Goal: Find contact information: Obtain details needed to contact an individual or organization

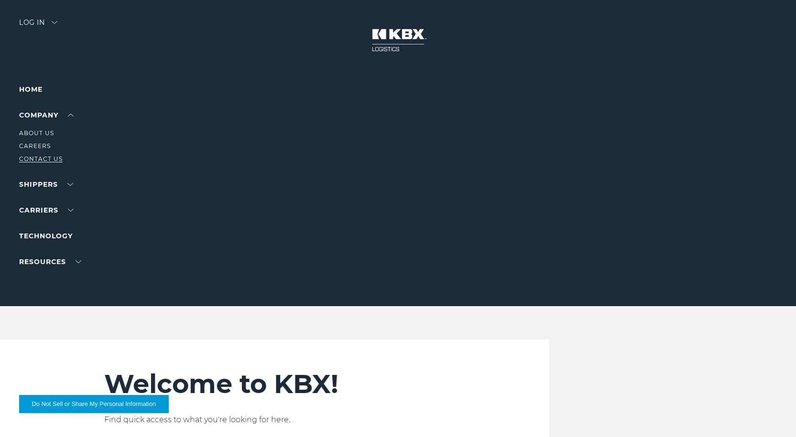
click at [39, 156] on link "Contact Us" at bounding box center [40, 158] width 43 height 7
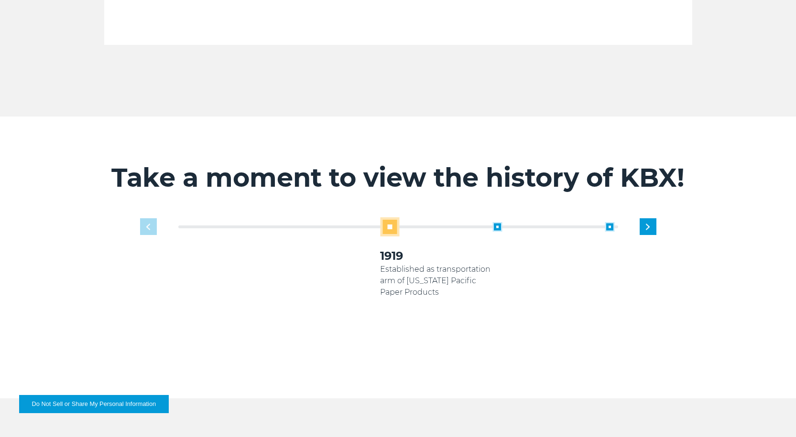
scroll to position [526, 0]
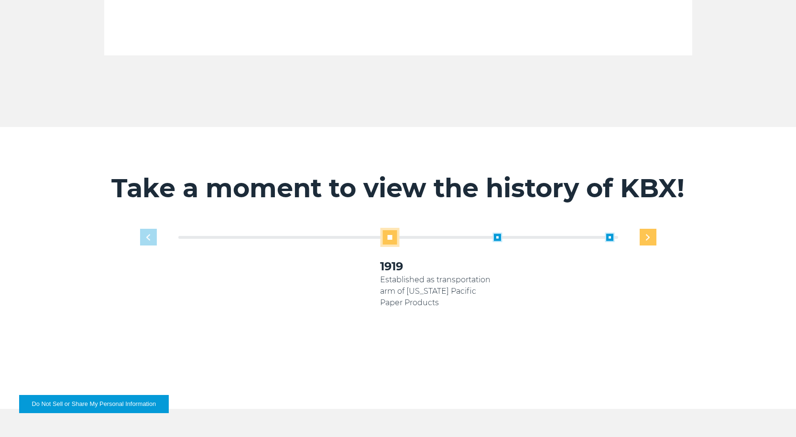
click at [646, 234] on img "Next slide" at bounding box center [648, 237] width 4 height 6
click at [650, 229] on div "Next slide" at bounding box center [648, 237] width 17 height 17
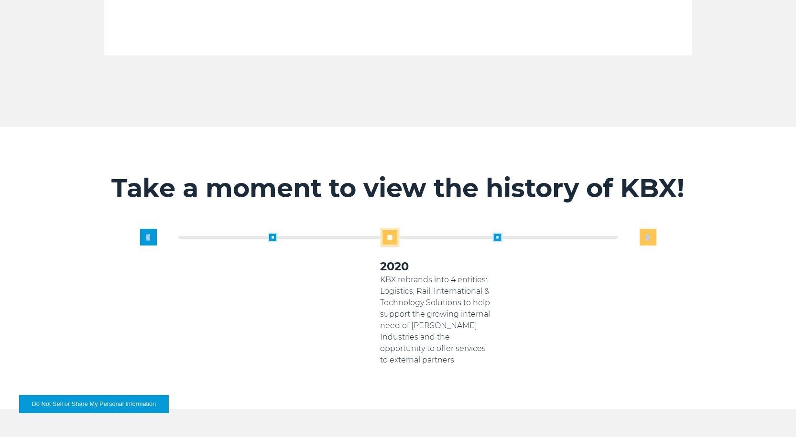
click at [650, 229] on div "Next slide" at bounding box center [648, 237] width 17 height 17
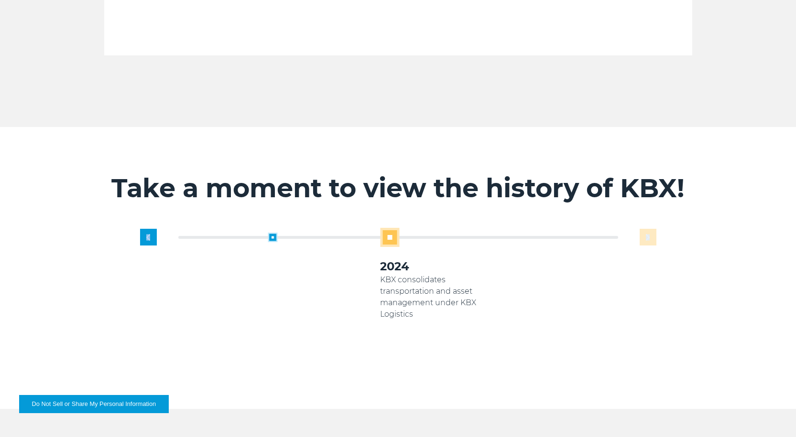
click at [650, 228] on div "1919 Established as transportation arm of Georgia Pacific Paper Products 2005 K…" at bounding box center [436, 297] width 449 height 138
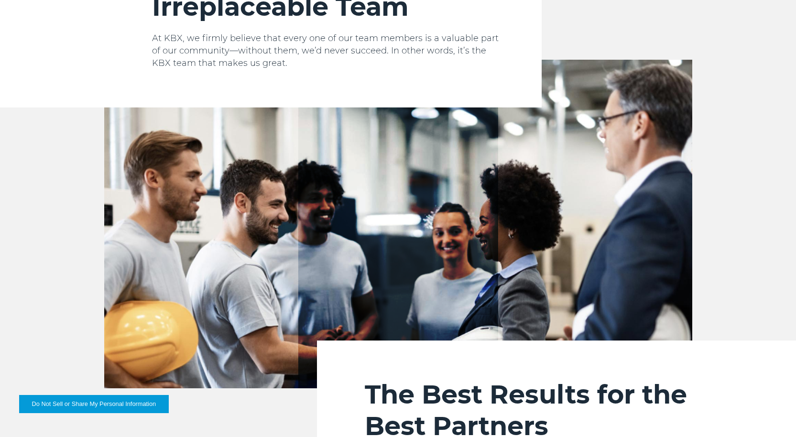
scroll to position [1243, 0]
